Goal: Complete application form

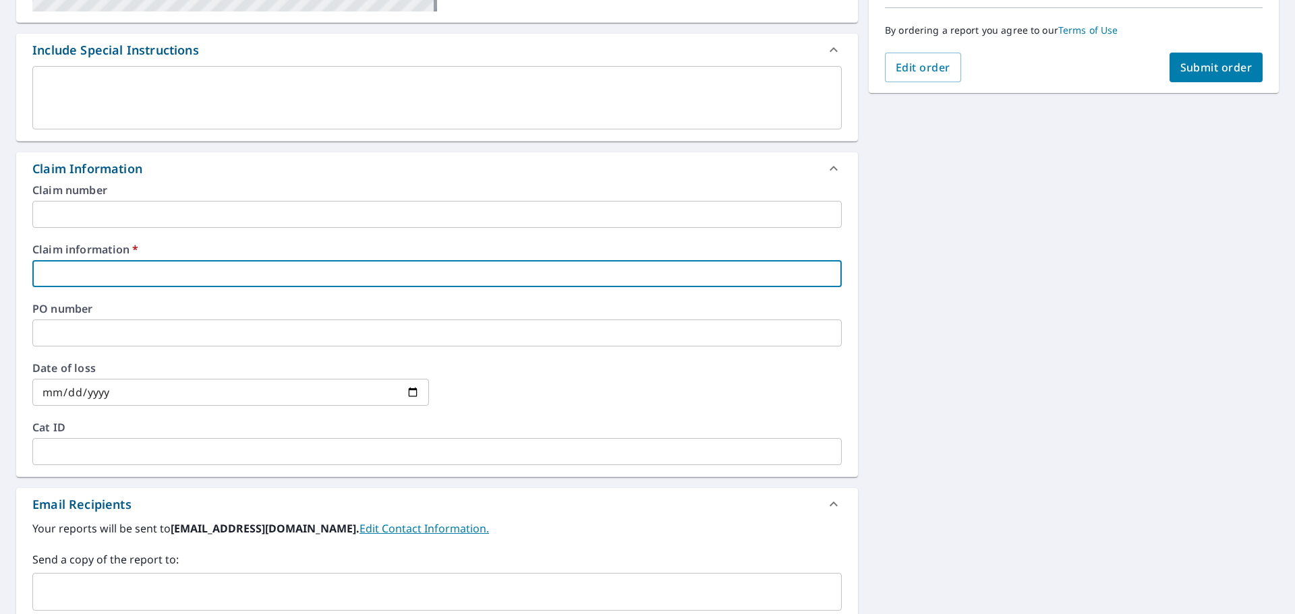
click at [65, 279] on input "text" at bounding box center [436, 273] width 809 height 27
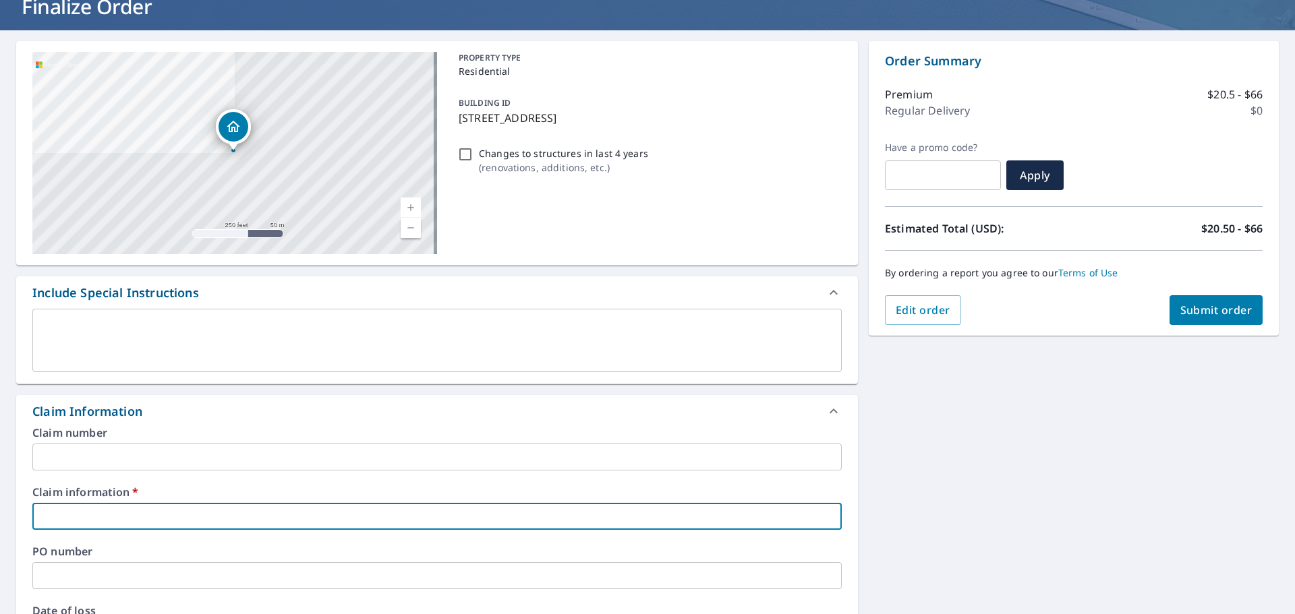
scroll to position [405, 0]
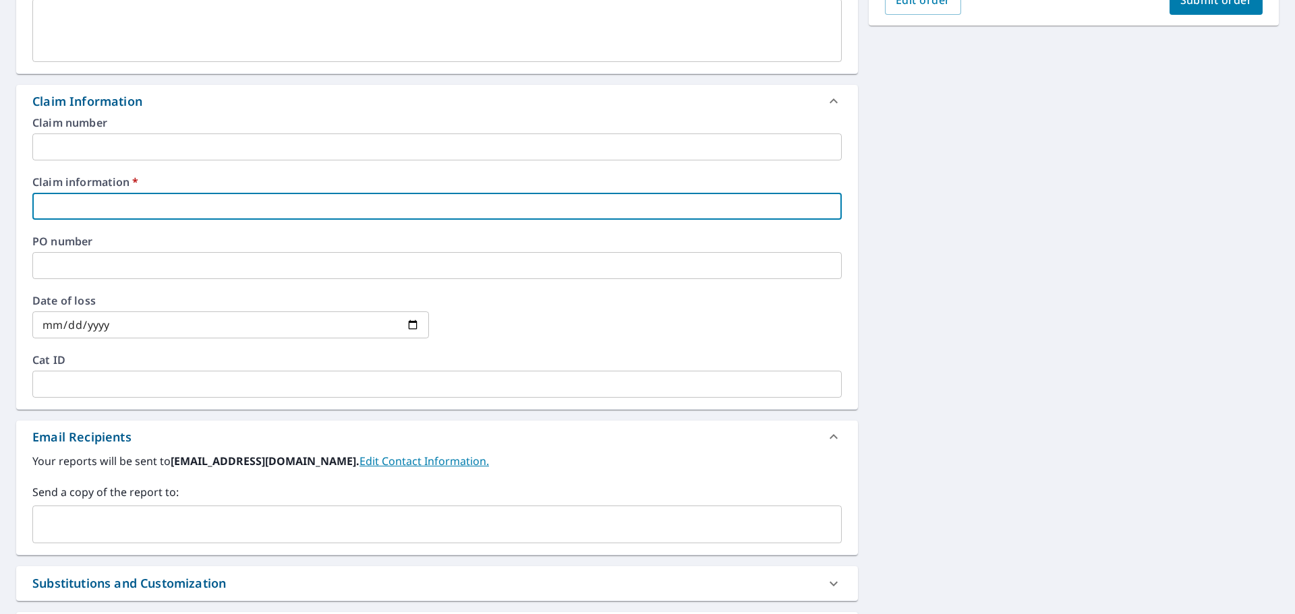
type input "[PERSON_NAME]"
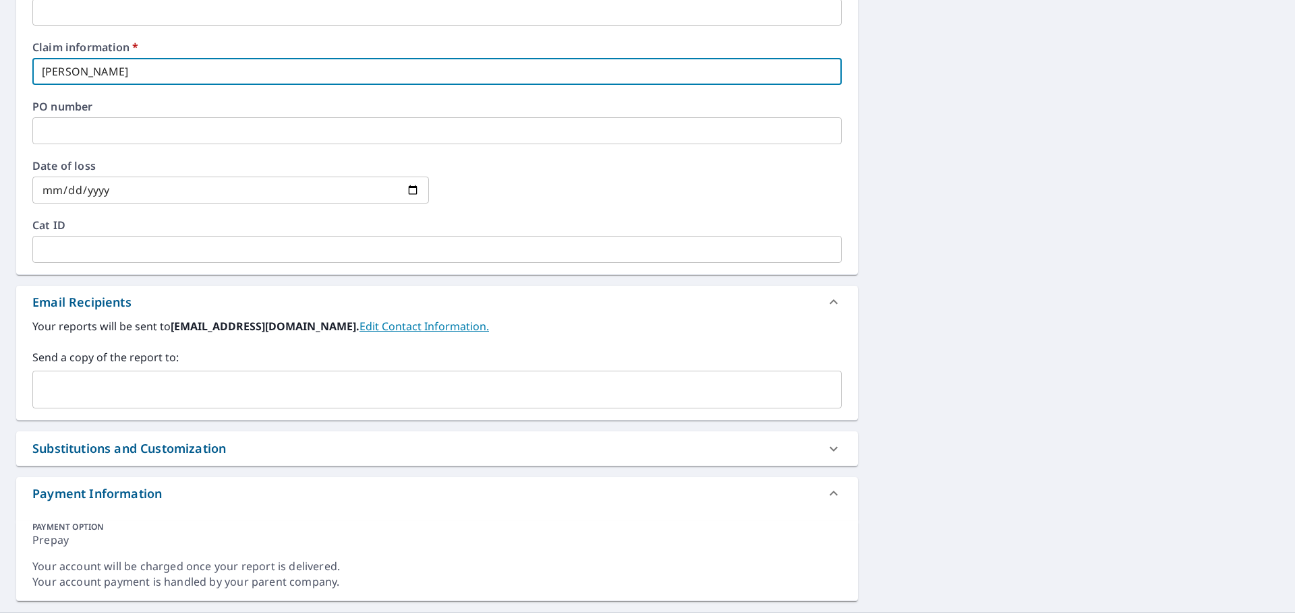
click at [107, 383] on input "text" at bounding box center [426, 390] width 777 height 26
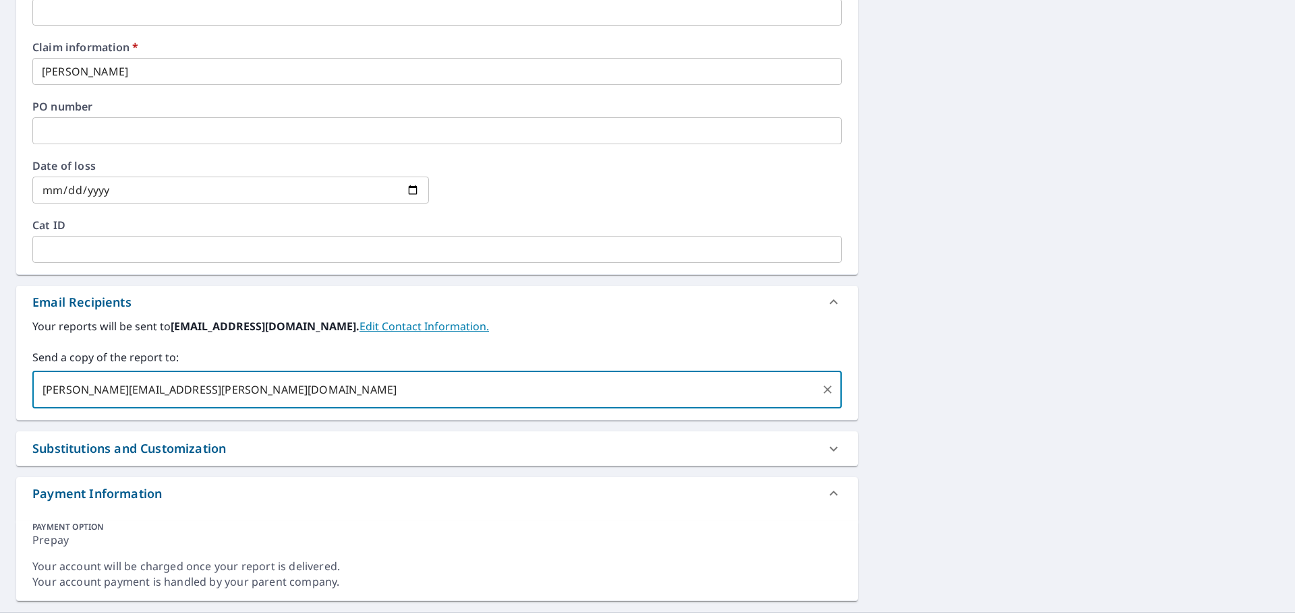
type input "[PERSON_NAME][EMAIL_ADDRESS][PERSON_NAME][DOMAIN_NAME]"
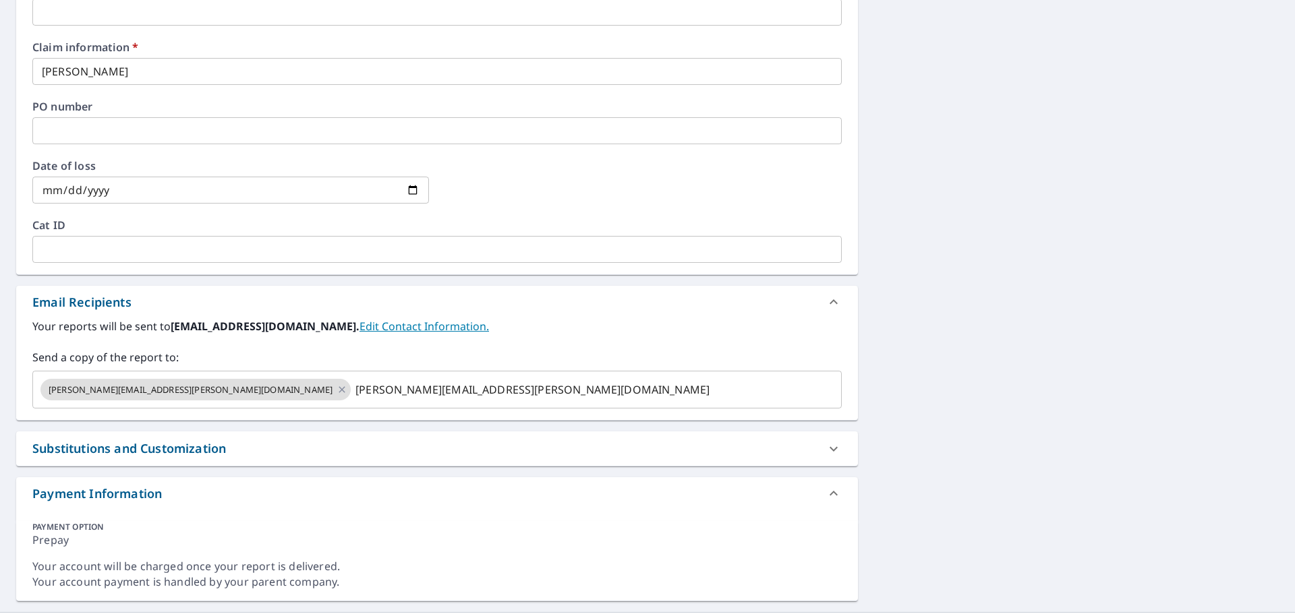
click at [1014, 334] on div "[STREET_ADDRESS] Aerial Road A standard road map Aerial A detailed look from ab…" at bounding box center [647, 98] width 1295 height 1027
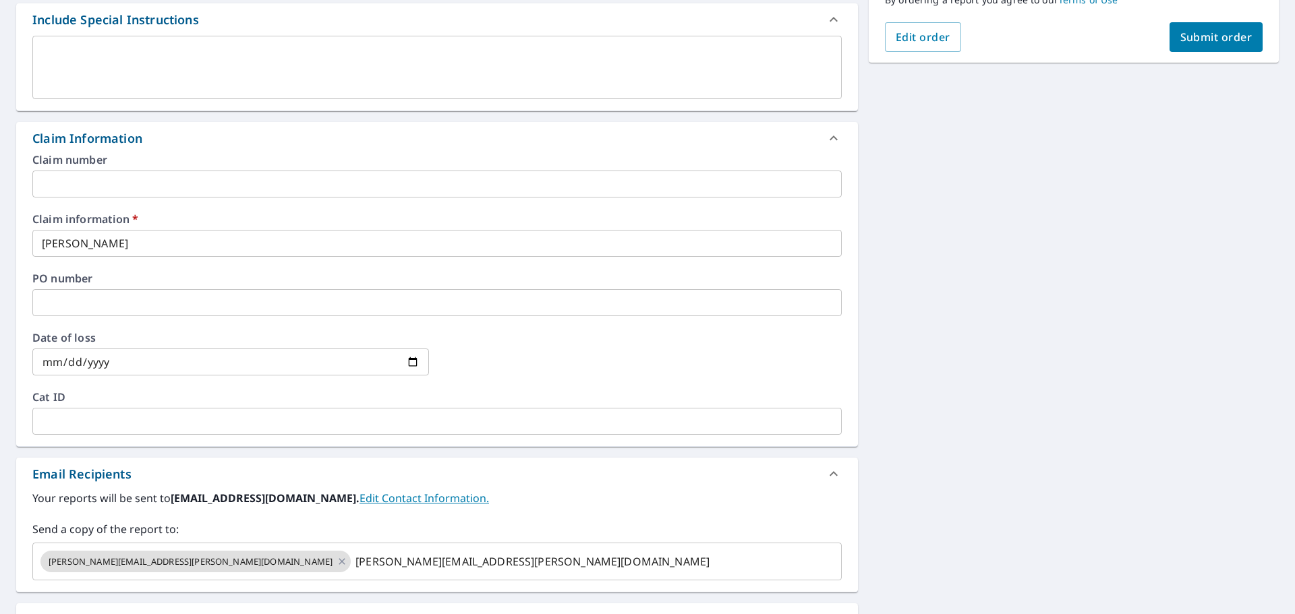
scroll to position [202, 0]
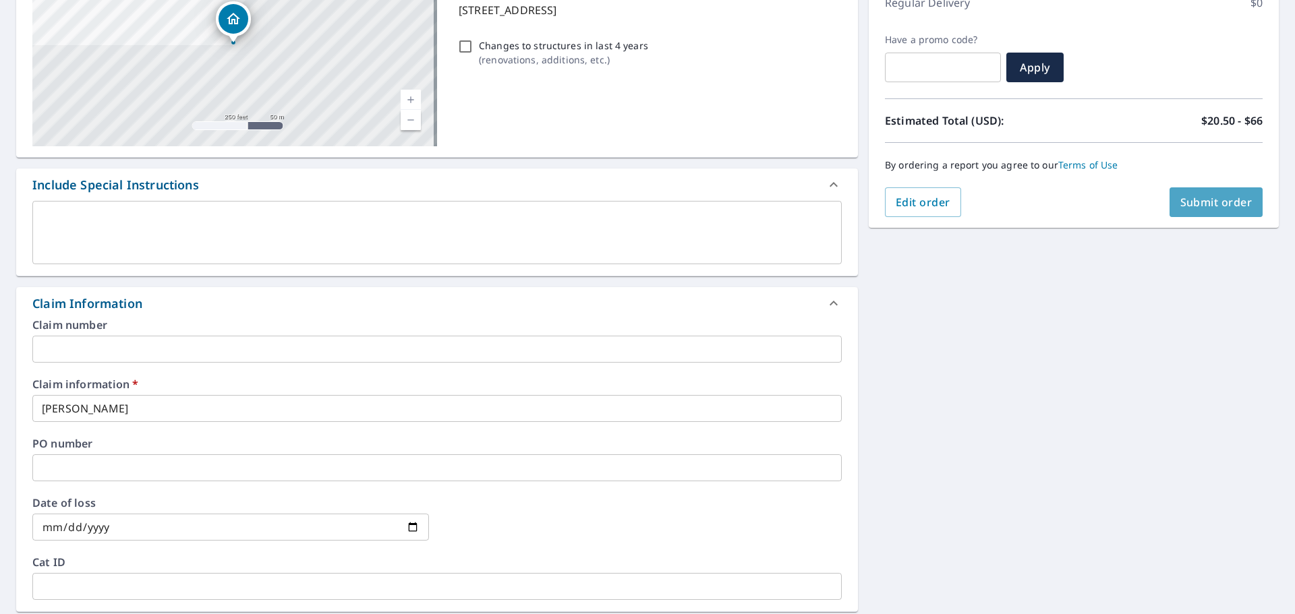
click at [1182, 196] on span "Submit order" at bounding box center [1216, 202] width 72 height 15
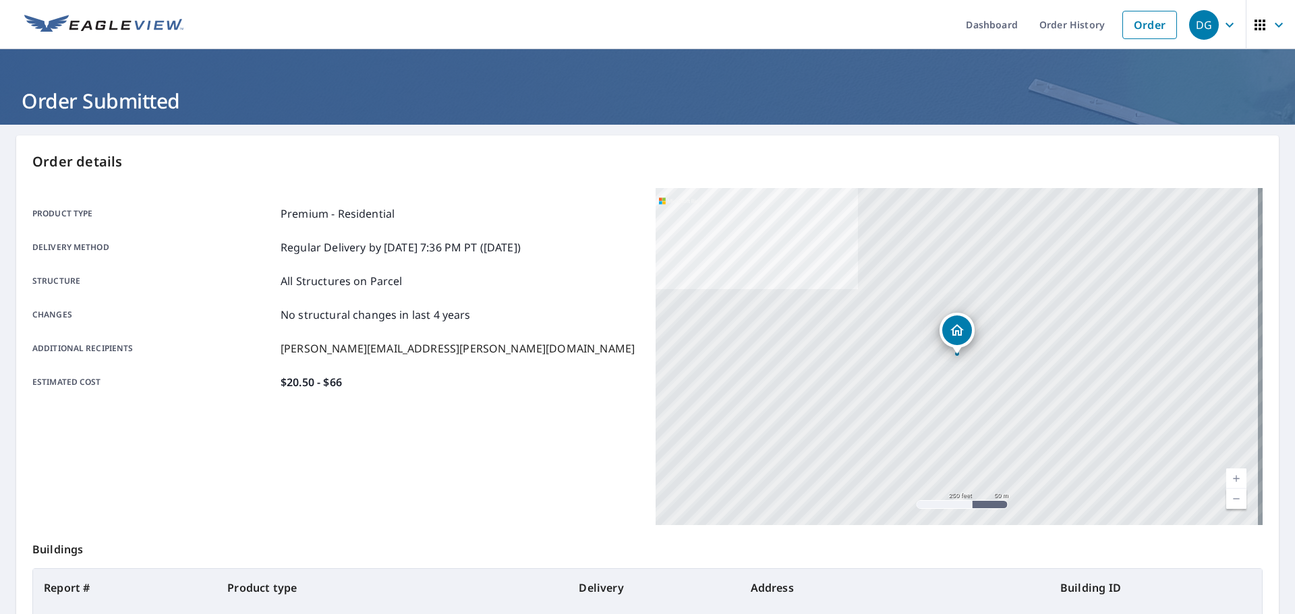
click at [83, 29] on img at bounding box center [103, 25] width 159 height 20
